Goal: Task Accomplishment & Management: Complete application form

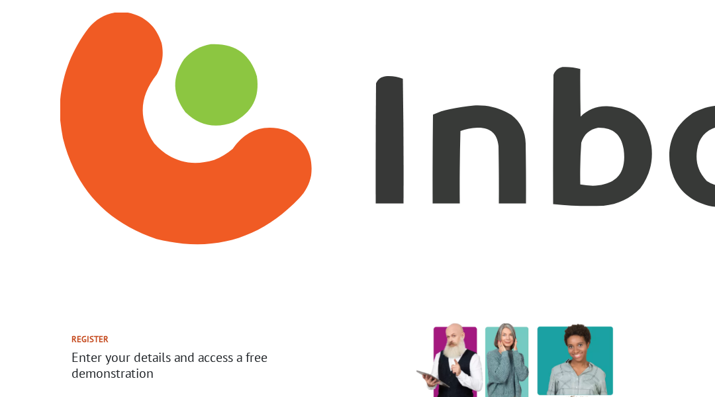
select select "BR"
